Goal: Browse casually: Explore the website without a specific task or goal

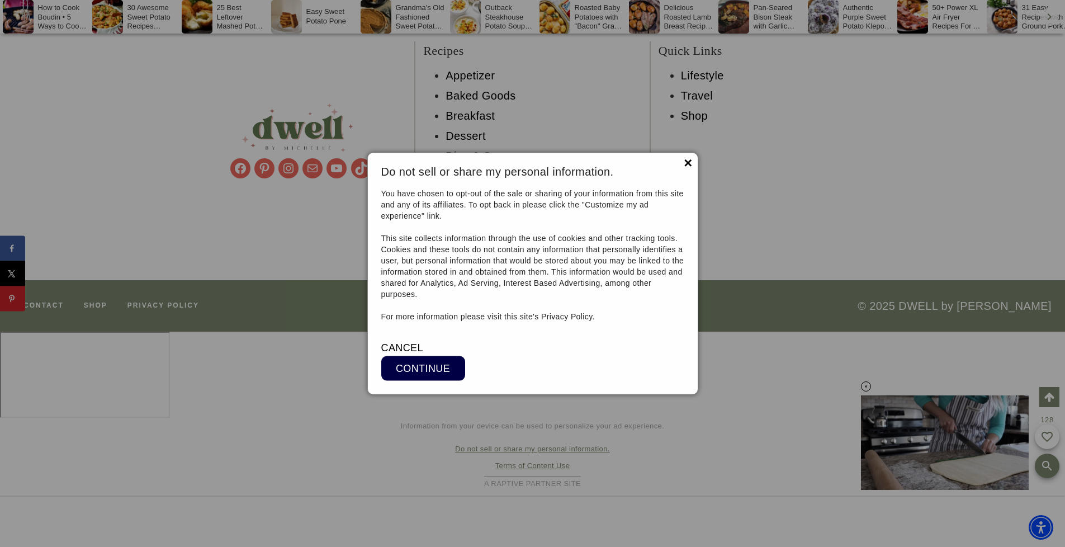
scroll to position [12900, 0]
